Goal: Transaction & Acquisition: Book appointment/travel/reservation

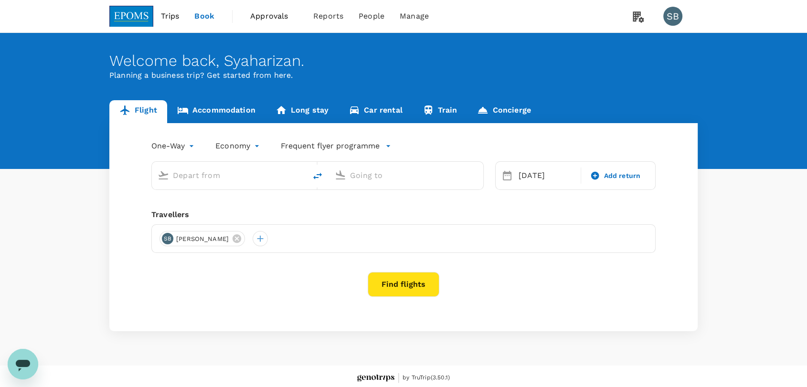
type input "Kuala Terengganu (TGG)"
type input "Sultan Abdul Aziz Shah (SZB)"
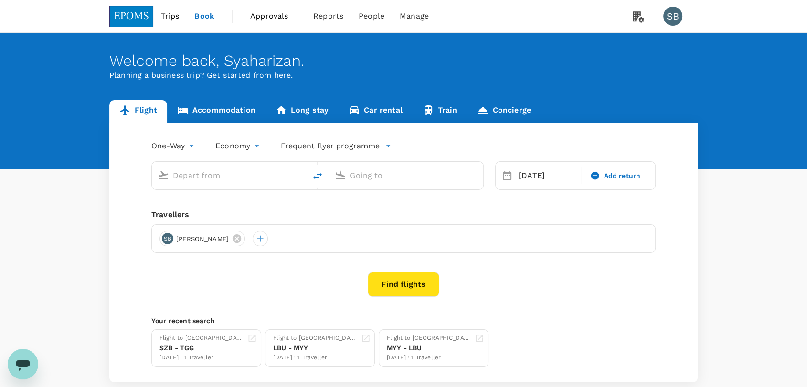
type input "Kuala Terengganu (TGG)"
type input "Sultan Abdul Aziz Shah (SZB)"
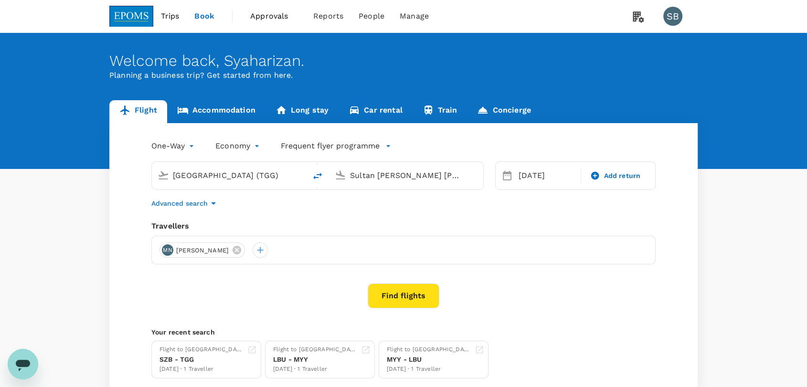
click at [273, 16] on span "Approvals" at bounding box center [274, 16] width 48 height 11
